Goal: Transaction & Acquisition: Purchase product/service

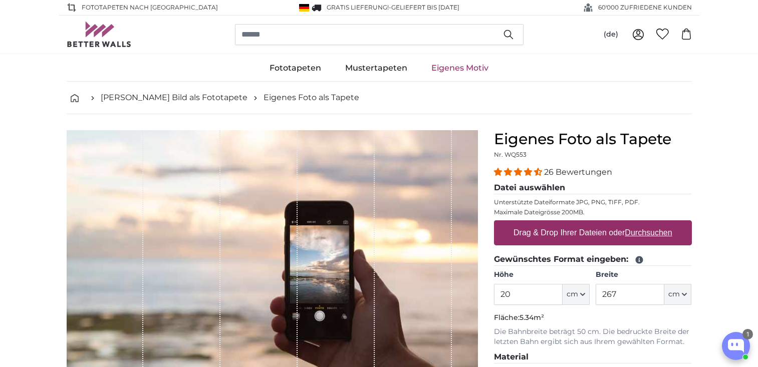
type input "2"
type input "112"
drag, startPoint x: 624, startPoint y: 295, endPoint x: 589, endPoint y: 290, distance: 35.4
click at [596, 295] on input "267" at bounding box center [630, 294] width 69 height 21
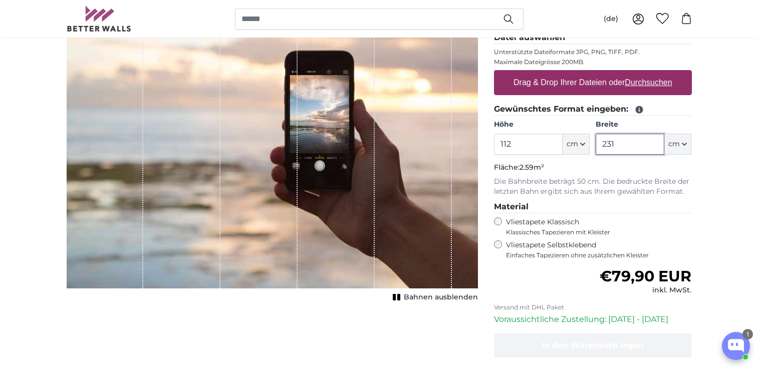
scroll to position [100, 0]
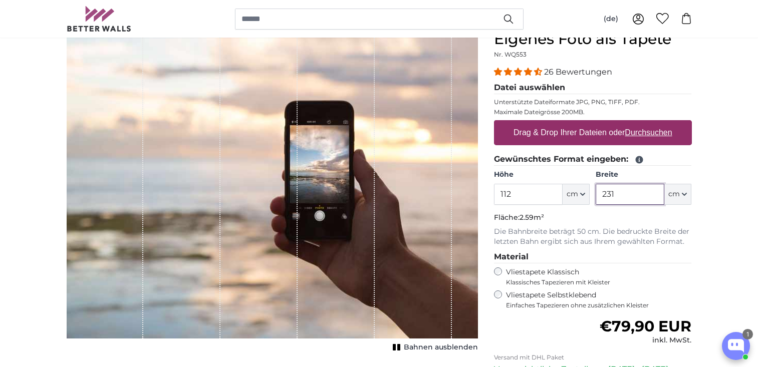
type input "231"
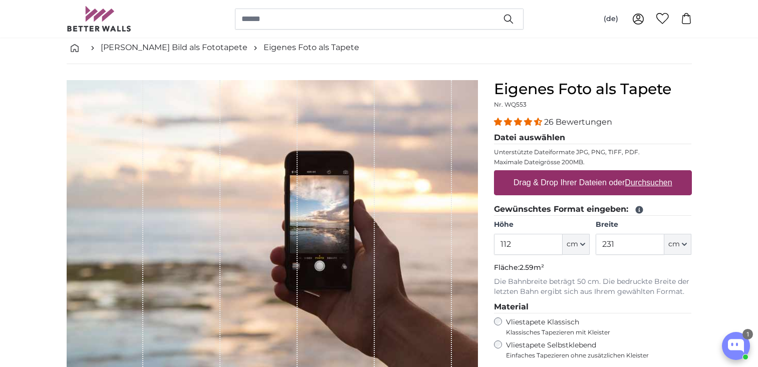
click at [653, 183] on u "Durchsuchen" at bounding box center [648, 182] width 47 height 9
click at [653, 173] on input "Drag & Drop Ihrer Dateien oder Durchsuchen" at bounding box center [593, 171] width 198 height 3
type input "**********"
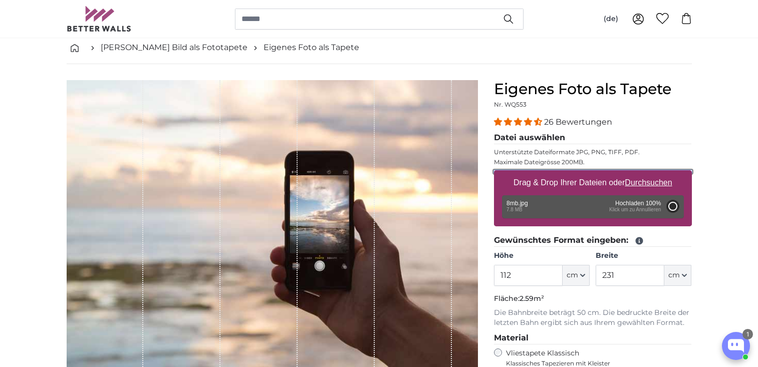
type input "200"
type input "300"
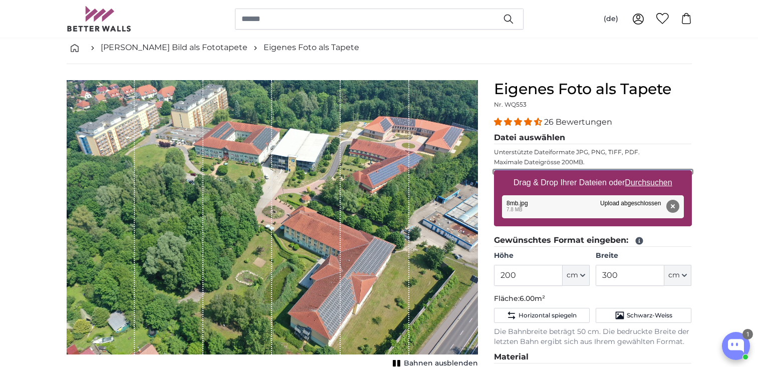
scroll to position [100, 0]
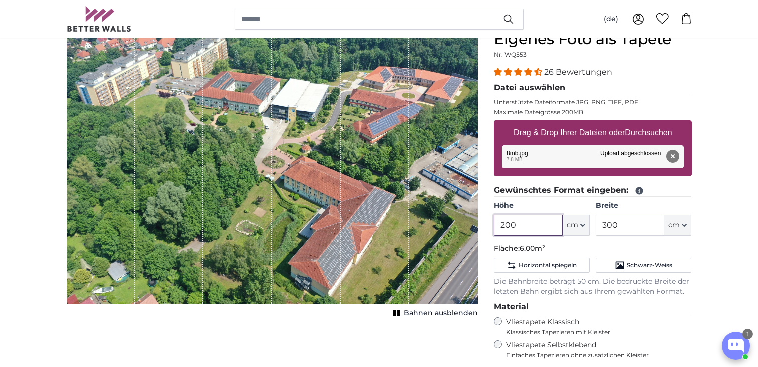
drag, startPoint x: 525, startPoint y: 224, endPoint x: 486, endPoint y: 223, distance: 39.6
click at [486, 223] on div "Eigenes Foto als Tapete Nr. WQ553 26 Bewertungen Datei auswählen Unterstützte D…" at bounding box center [593, 281] width 214 height 502
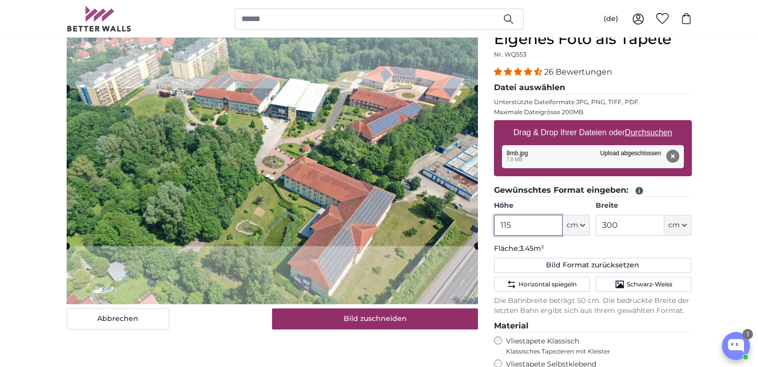
type input "115"
drag, startPoint x: 620, startPoint y: 223, endPoint x: 593, endPoint y: 223, distance: 27.6
click at [593, 223] on div "Höhe 115 ft cm Centimeter (cm) Inches (inch) Feet (ft. in.) Breite 300 ft cm Ce…" at bounding box center [593, 218] width 198 height 35
type input "231"
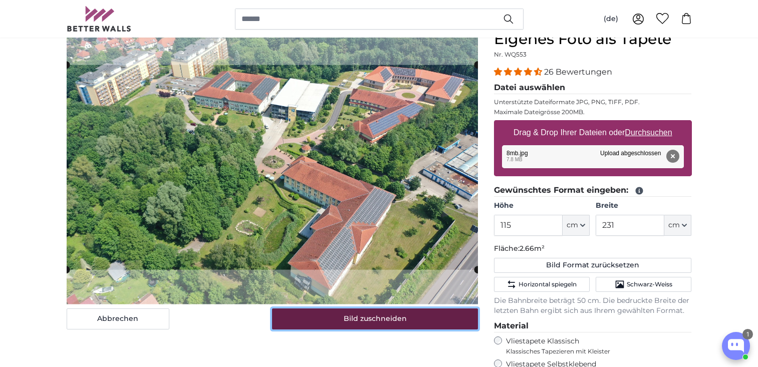
click at [443, 319] on button "Bild zuschneiden" at bounding box center [375, 319] width 206 height 21
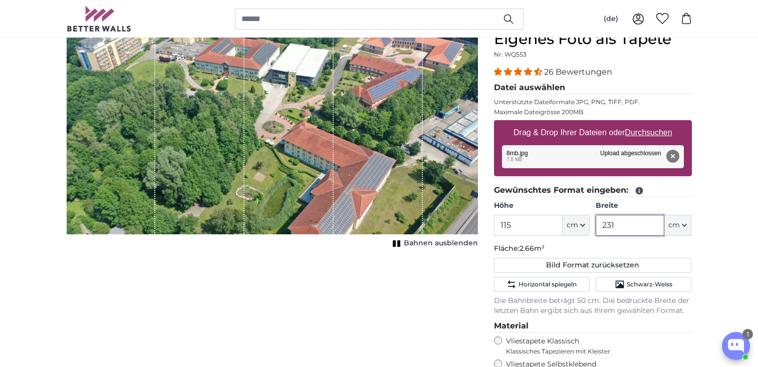
click at [622, 225] on input "231" at bounding box center [630, 225] width 69 height 21
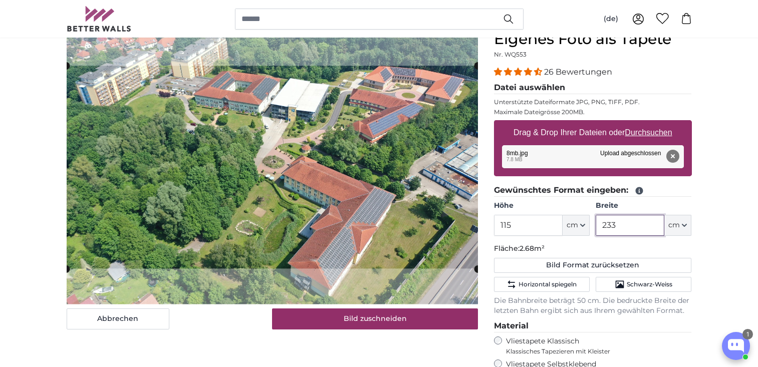
click at [622, 225] on input "233" at bounding box center [630, 225] width 69 height 21
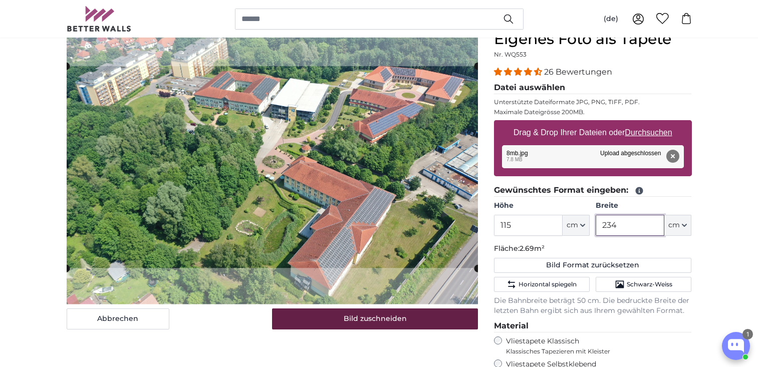
type input "234"
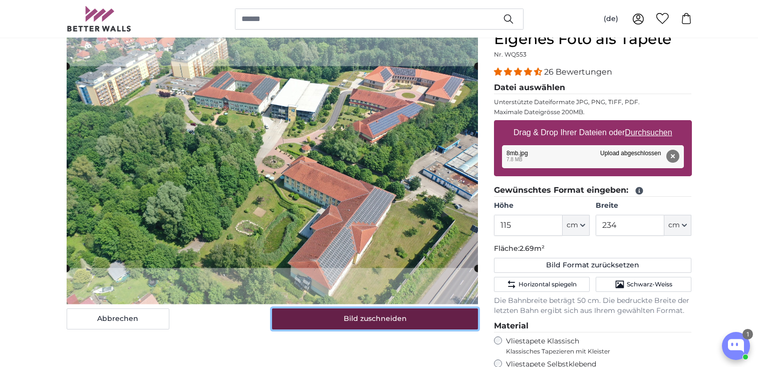
click at [418, 316] on button "Bild zuschneiden" at bounding box center [375, 319] width 206 height 21
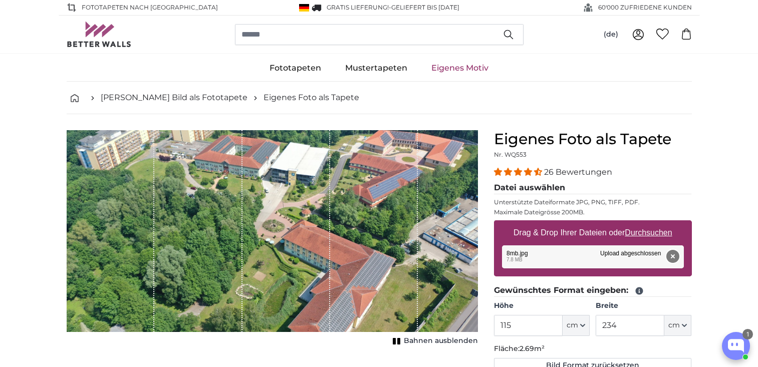
click at [671, 256] on button "Entfernen" at bounding box center [672, 256] width 13 height 13
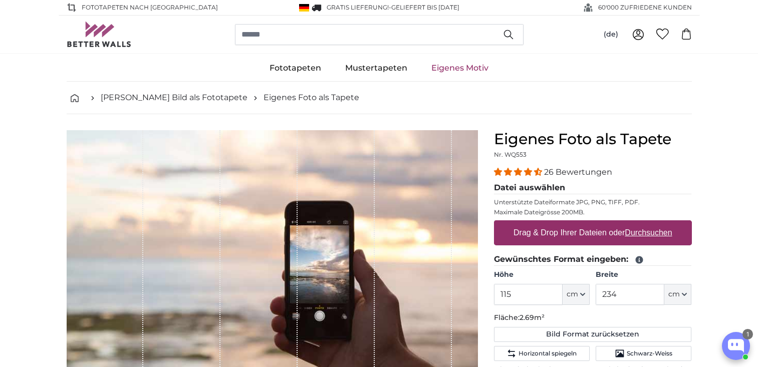
click at [639, 231] on u "Durchsuchen" at bounding box center [648, 232] width 47 height 9
click at [639, 223] on input "Drag & Drop Ihrer Dateien oder Durchsuchen" at bounding box center [593, 221] width 198 height 3
type input "**********"
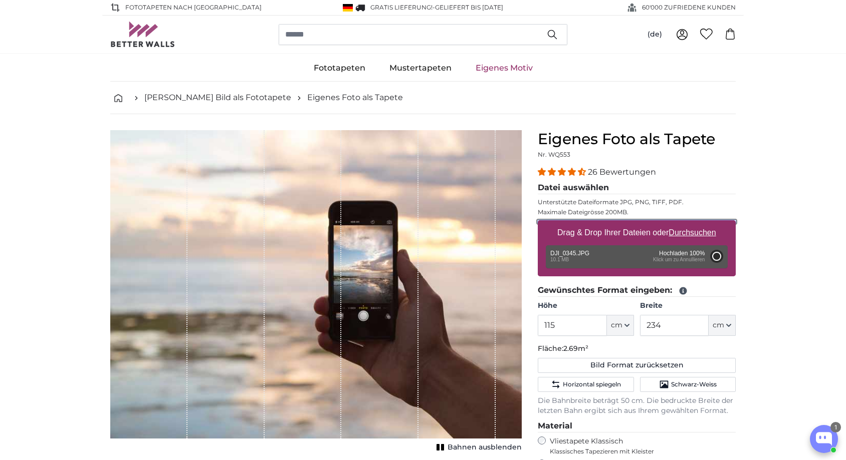
type input "200"
type input "300"
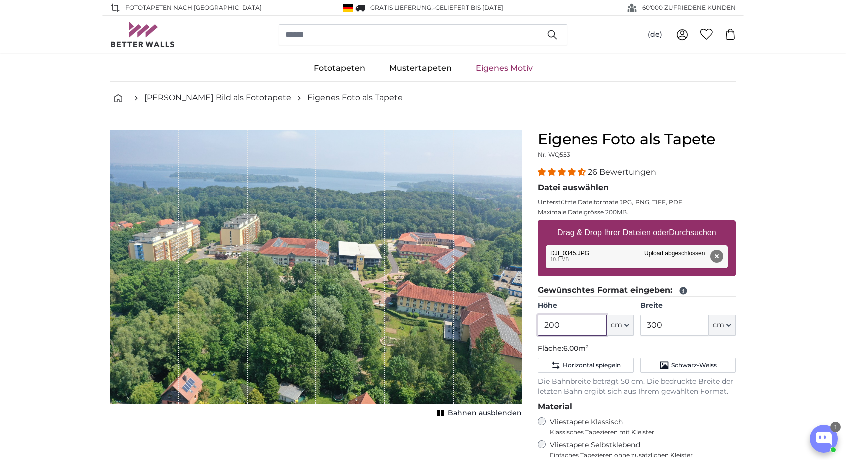
drag, startPoint x: 573, startPoint y: 325, endPoint x: 520, endPoint y: 320, distance: 53.8
click at [520, 320] on product-detail "Abbrechen Bild zuschneiden Bahnen ausblenden Eigenes Foto als Tapete Nr. WQ553 …" at bounding box center [422, 373] width 641 height 518
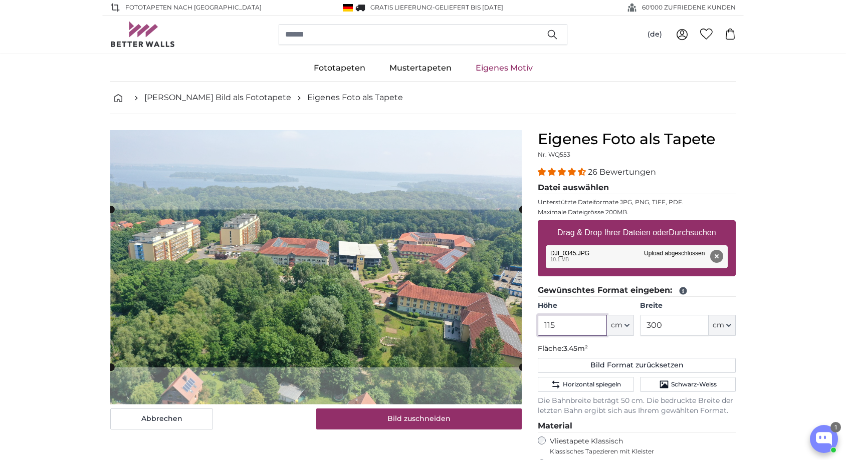
click at [368, 245] on cropper-handle at bounding box center [316, 289] width 411 height 158
type input "115"
drag, startPoint x: 668, startPoint y: 326, endPoint x: 627, endPoint y: 322, distance: 40.7
click at [627, 322] on div "Höhe 115 ft cm Centimeter (cm) Inches (inch) Feet (ft. in.) Breite 300 ft cm Ce…" at bounding box center [637, 318] width 198 height 35
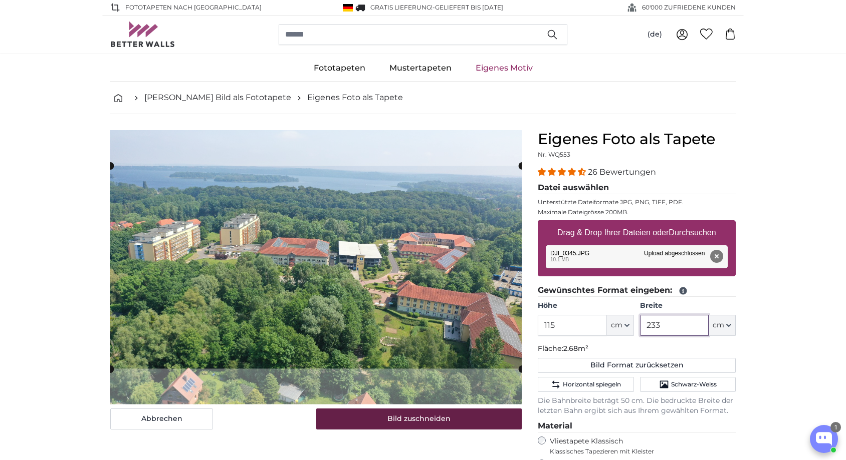
type input "233"
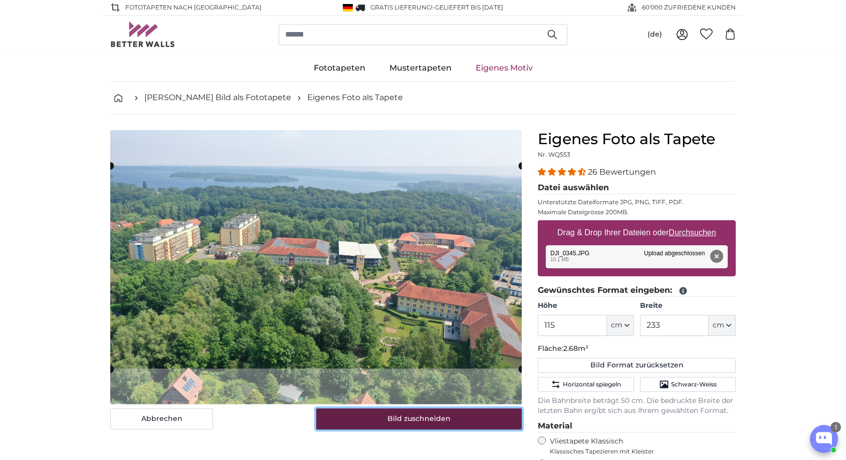
click at [488, 367] on button "Bild zuschneiden" at bounding box center [419, 419] width 206 height 21
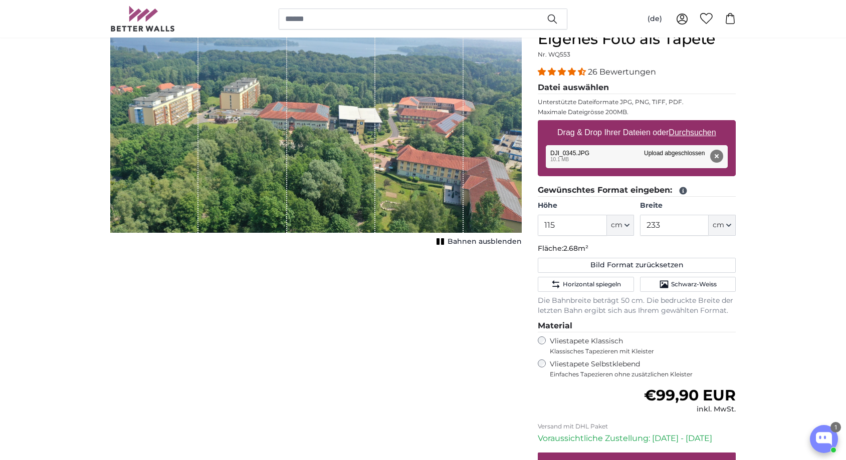
scroll to position [150, 0]
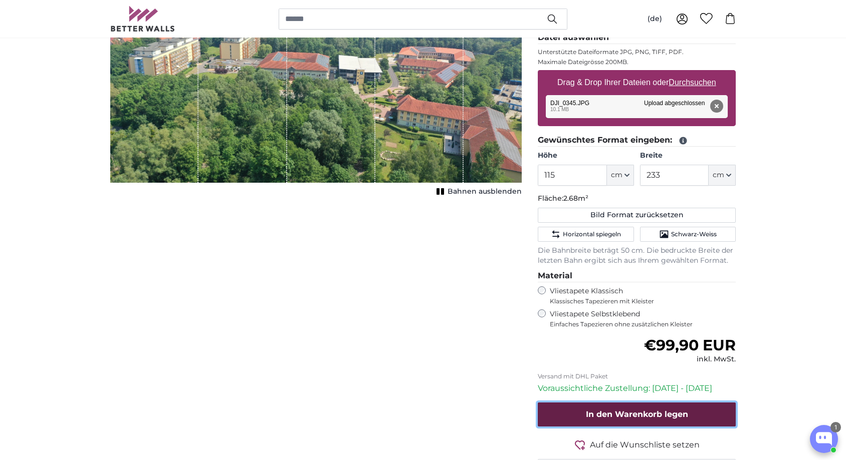
click at [670, 367] on span "In den Warenkorb legen" at bounding box center [637, 415] width 102 height 10
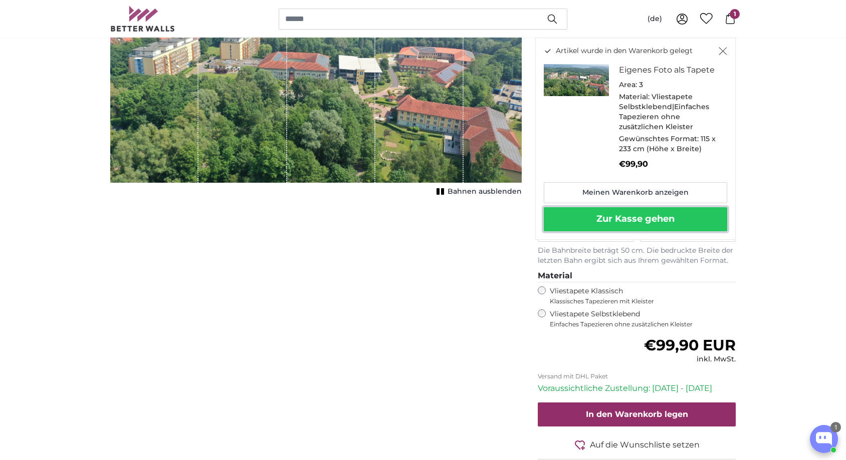
click at [621, 221] on button "Zur Kasse gehen" at bounding box center [635, 219] width 183 height 24
